Goal: Transaction & Acquisition: Subscribe to service/newsletter

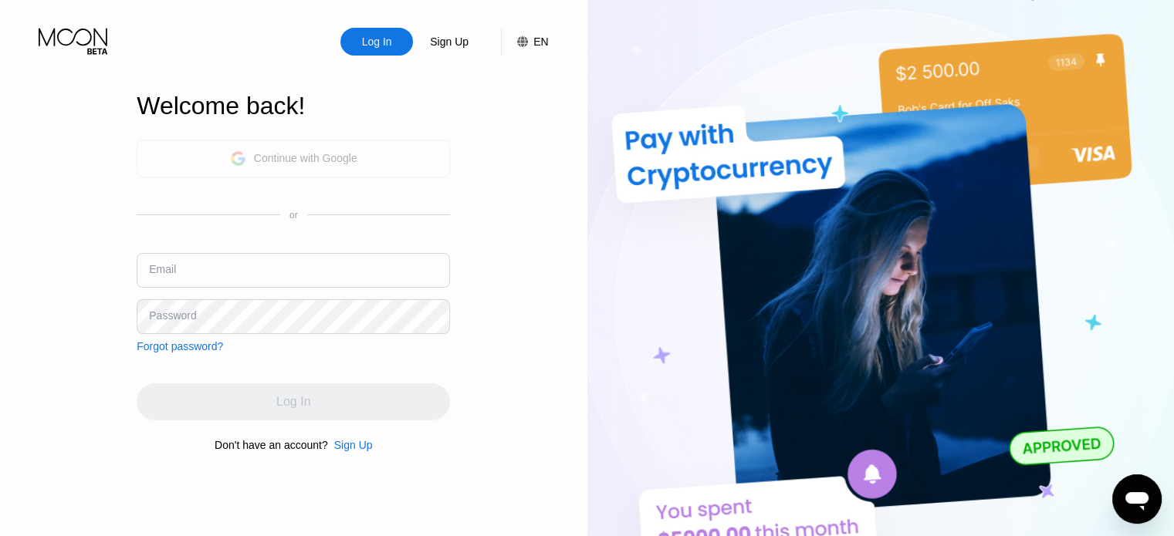
click at [288, 157] on div "Continue with Google" at bounding box center [305, 158] width 103 height 12
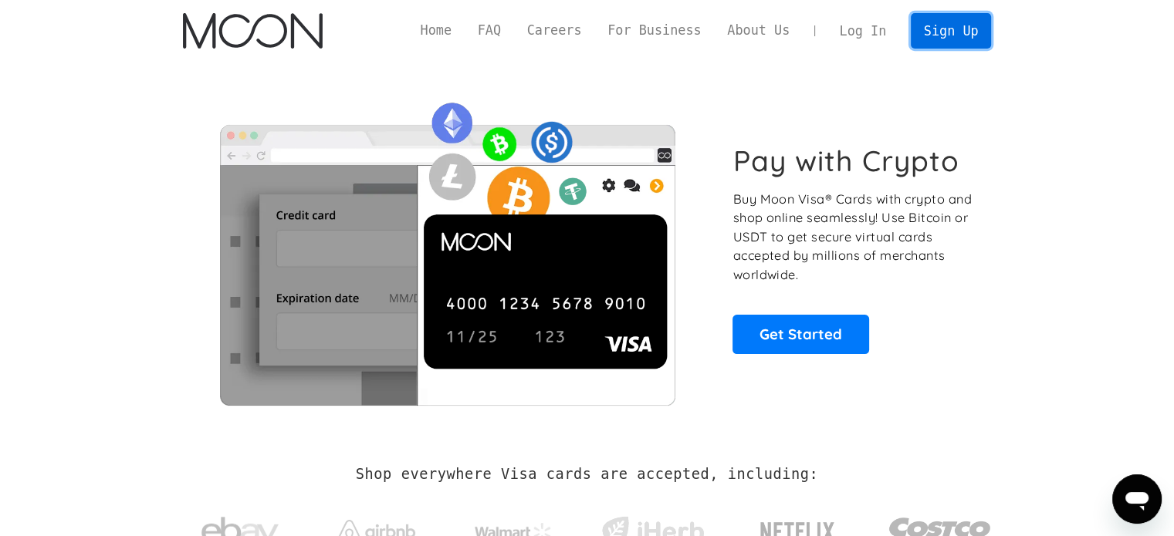
click at [942, 22] on link "Sign Up" at bounding box center [951, 30] width 80 height 35
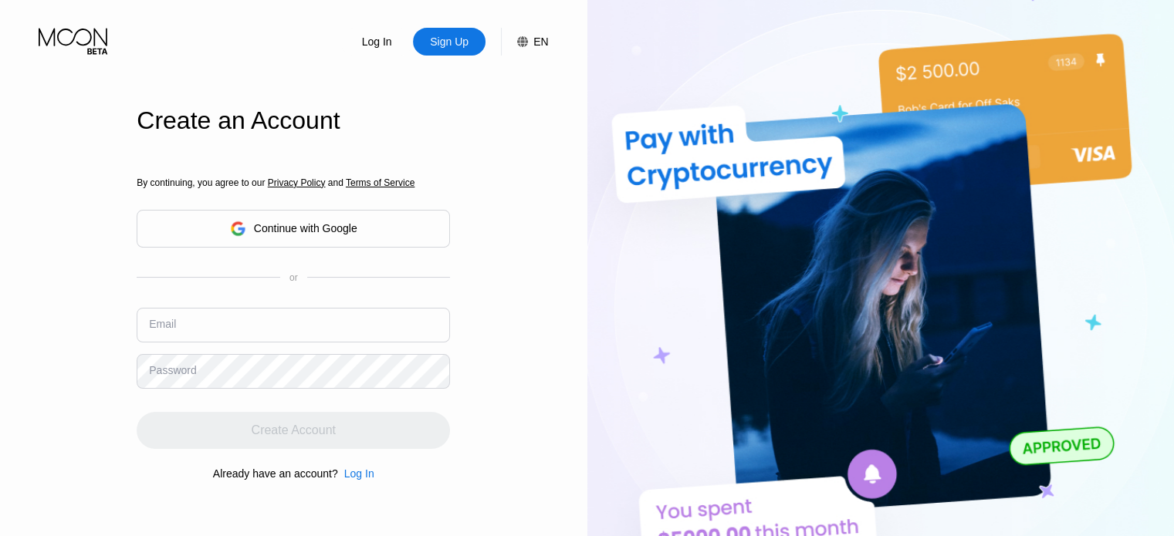
click at [262, 222] on div "Continue with Google" at bounding box center [305, 228] width 103 height 12
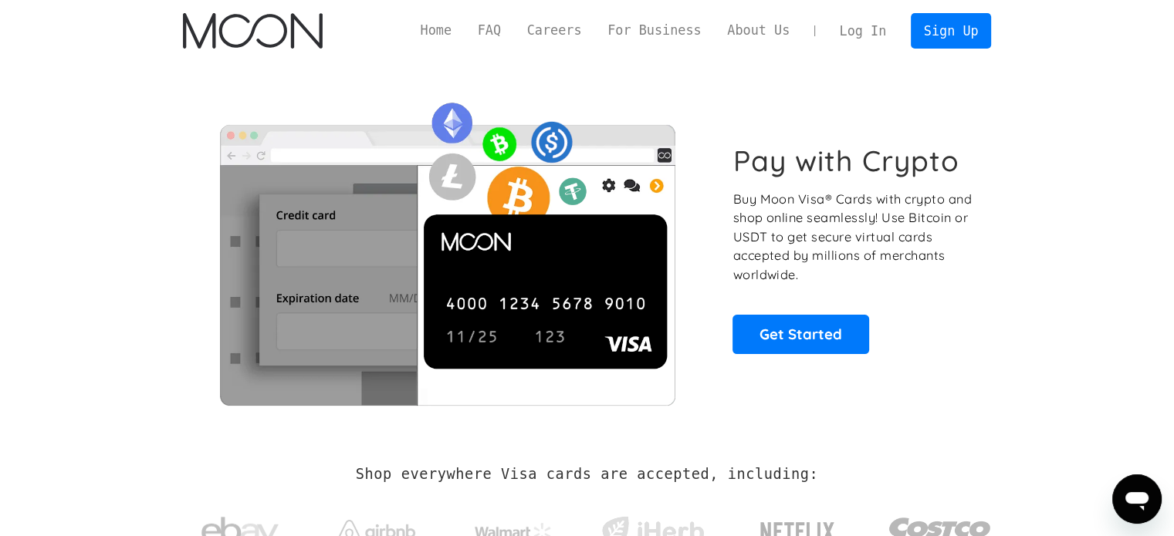
click at [874, 31] on link "Log In" at bounding box center [863, 31] width 73 height 34
